Goal: Transaction & Acquisition: Purchase product/service

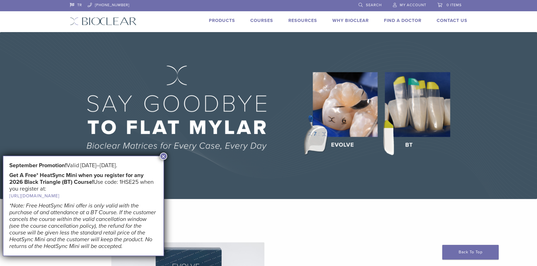
click at [164, 155] on button "×" at bounding box center [163, 156] width 7 height 7
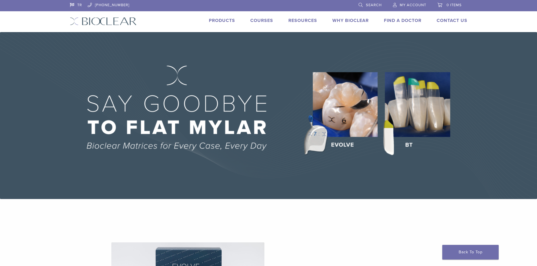
click at [223, 19] on link "Products" at bounding box center [222, 21] width 26 height 6
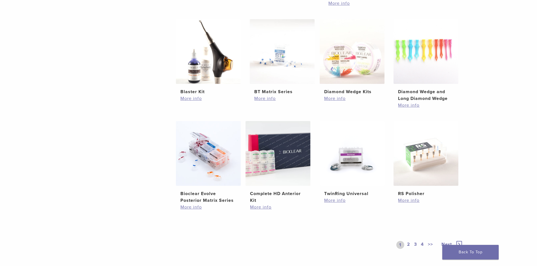
scroll to position [338, 0]
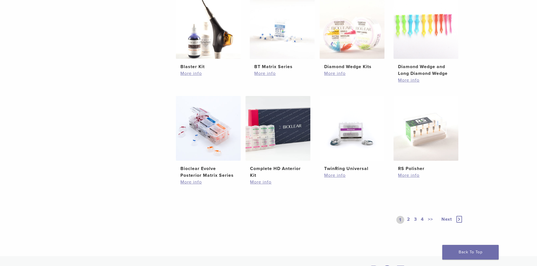
click at [409, 220] on link "2" at bounding box center [408, 220] width 5 height 8
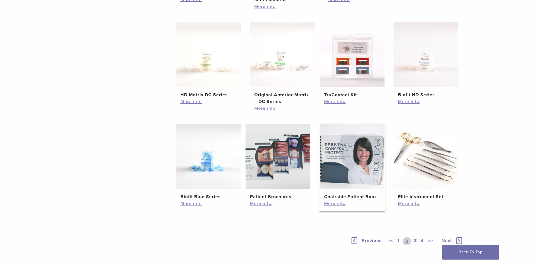
scroll to position [338, 0]
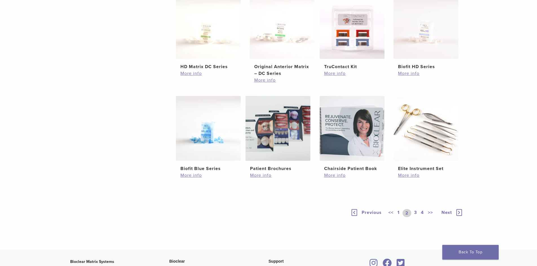
click at [417, 214] on link "3" at bounding box center [415, 213] width 5 height 8
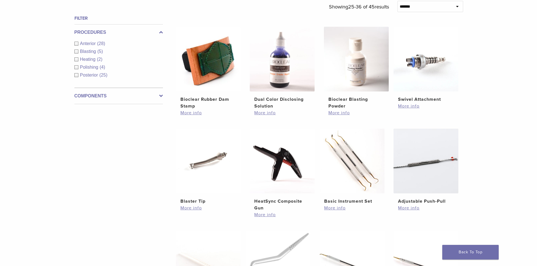
scroll to position [197, 0]
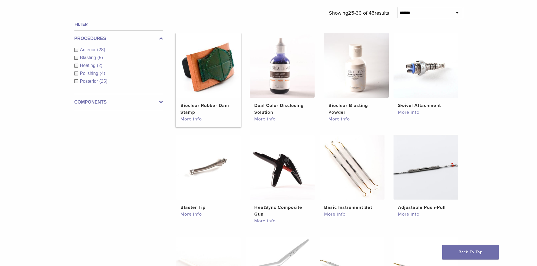
click at [205, 63] on img at bounding box center [208, 65] width 65 height 65
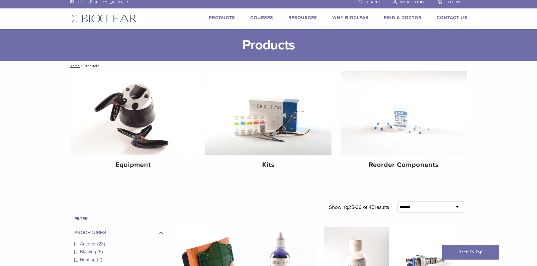
scroll to position [0, 0]
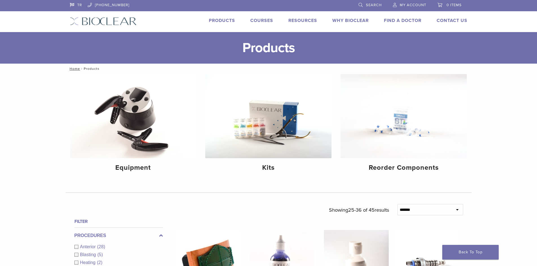
click at [219, 20] on link "Products" at bounding box center [222, 21] width 26 height 6
